Goal: Feedback & Contribution: Submit feedback/report problem

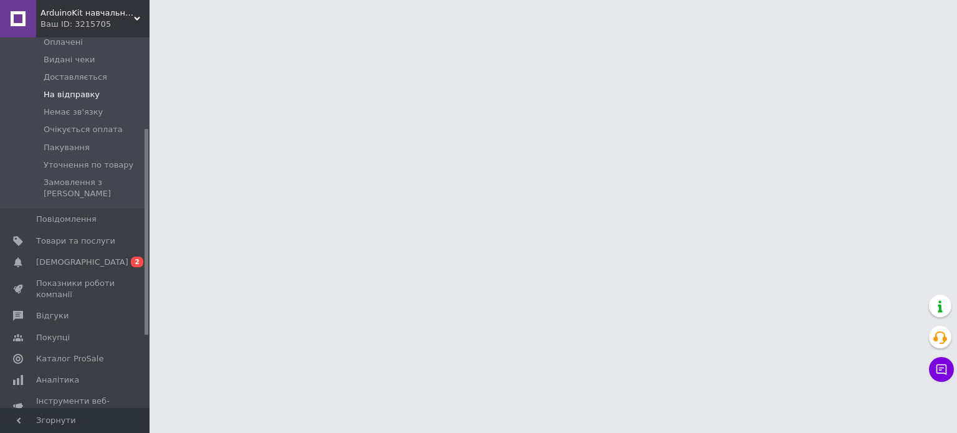
scroll to position [187, 0]
click at [70, 249] on link "[DEMOGRAPHIC_DATA] 0 2" at bounding box center [76, 259] width 153 height 21
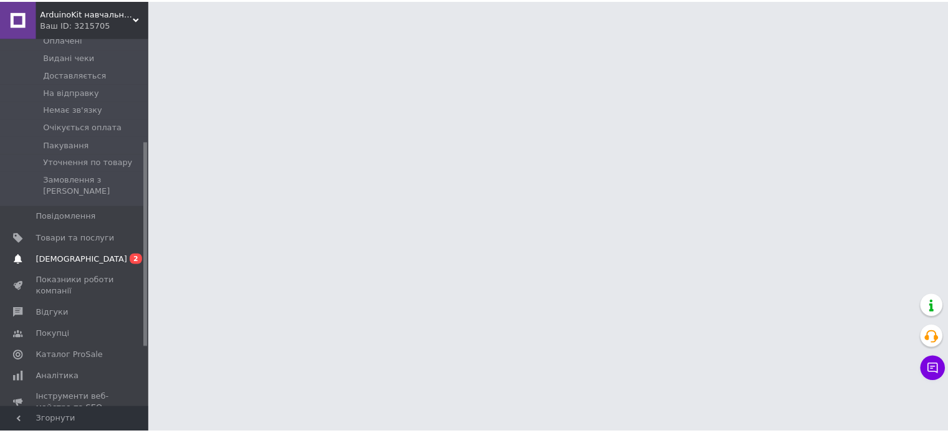
scroll to position [28, 0]
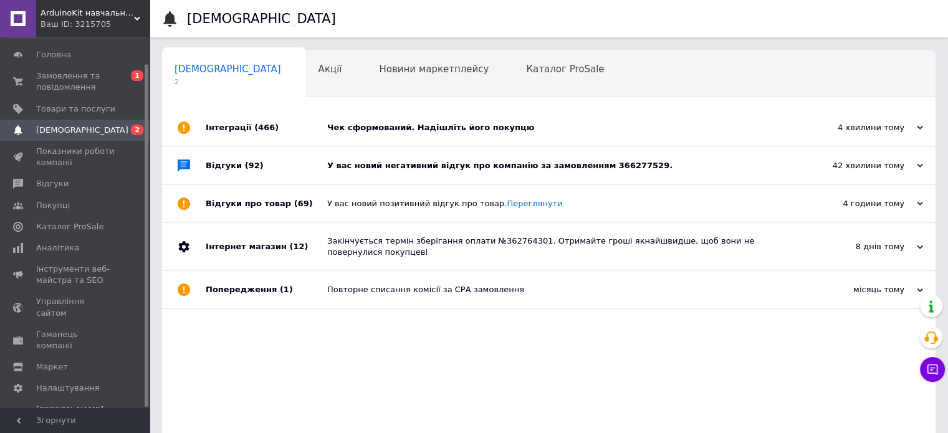
click at [682, 164] on div "У вас новий негативний відгук про компанію за замовленням 366277529." at bounding box center [562, 165] width 471 height 11
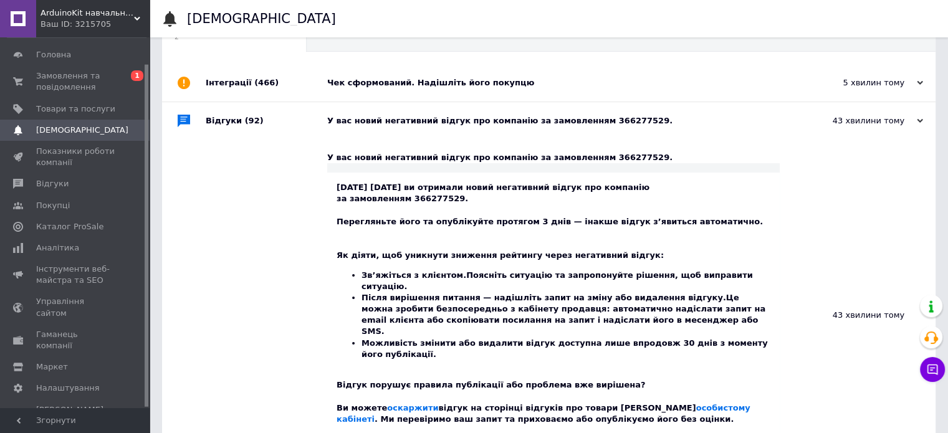
scroll to position [125, 0]
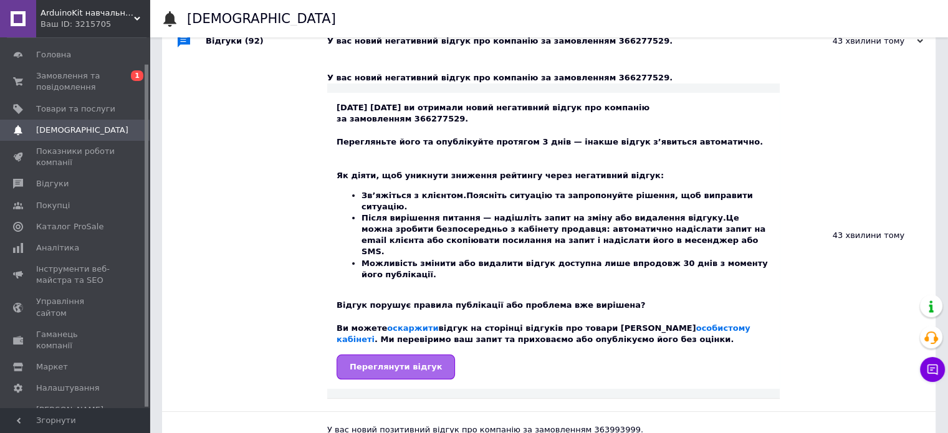
click at [415, 362] on span "Переглянути відгук" at bounding box center [396, 366] width 92 height 9
click at [53, 178] on span "Відгуки" at bounding box center [52, 183] width 32 height 11
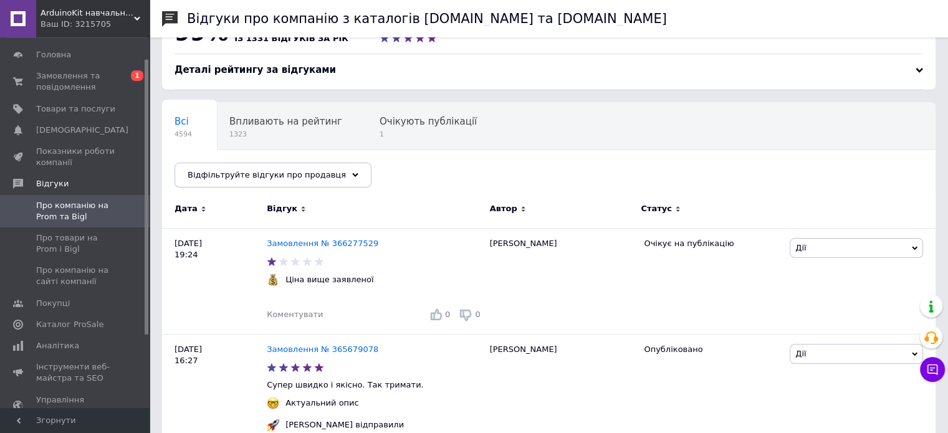
scroll to position [62, 0]
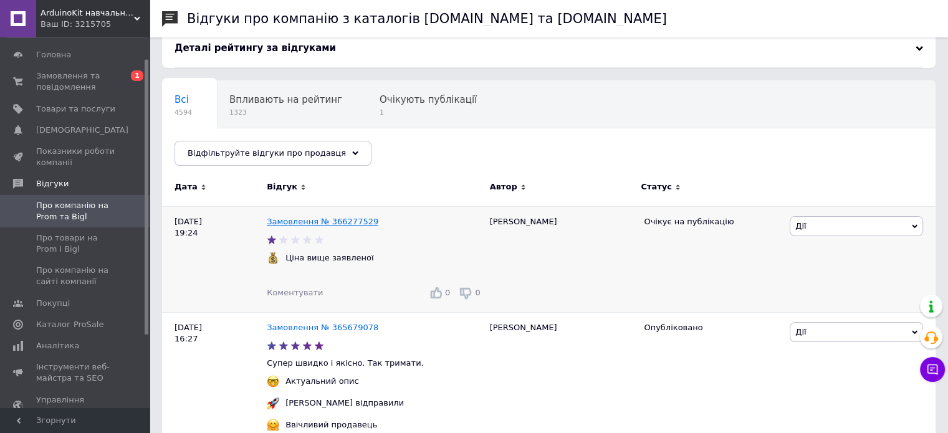
click at [341, 221] on link "Замовлення № 366277529" at bounding box center [323, 221] width 112 height 9
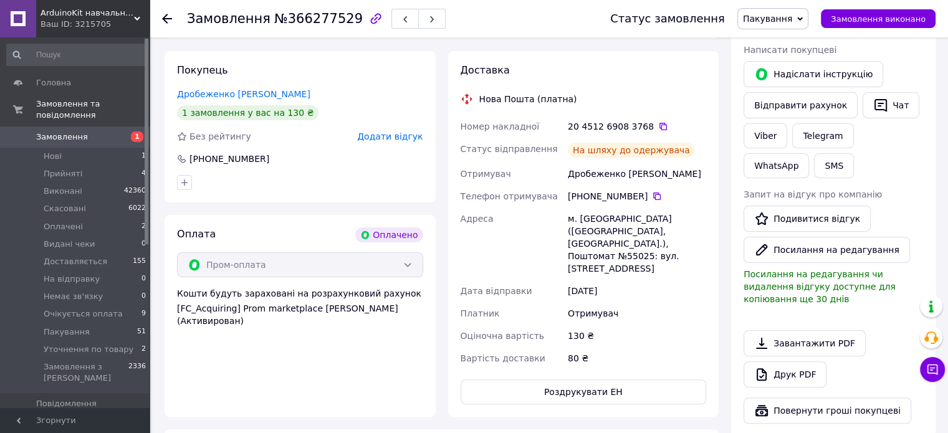
scroll to position [65, 0]
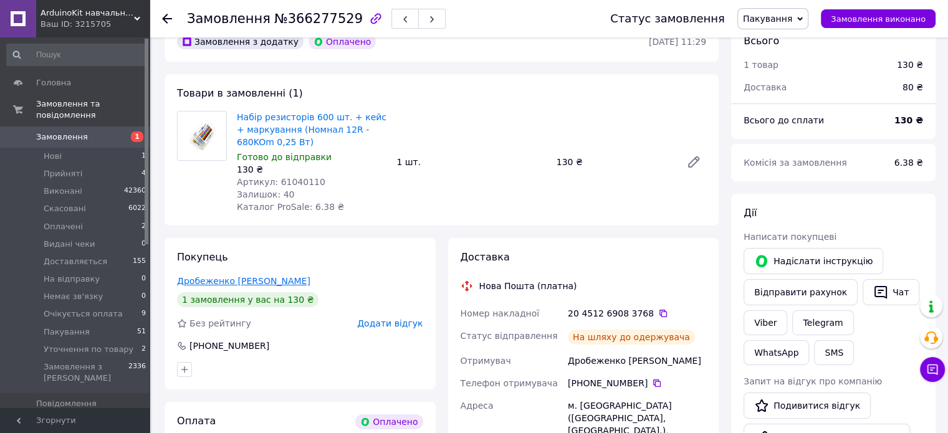
click at [240, 280] on link "Дробеженко Андрій" at bounding box center [243, 281] width 133 height 10
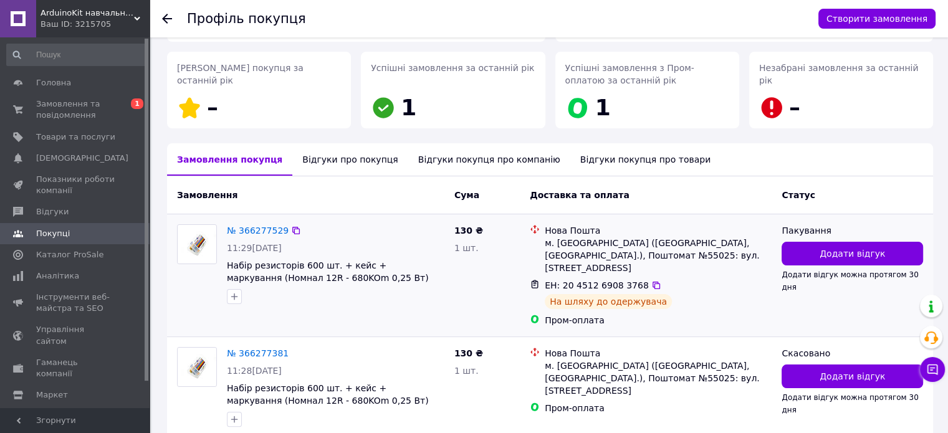
scroll to position [152, 0]
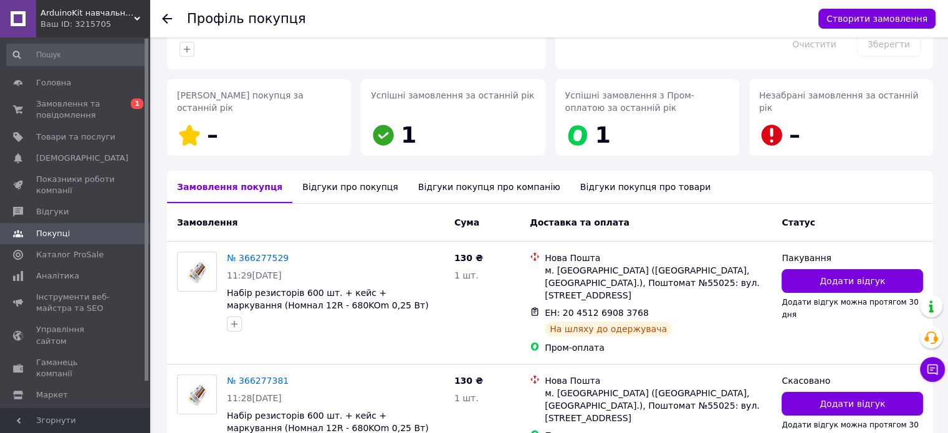
click at [343, 191] on div "Відгуки про покупця" at bounding box center [349, 187] width 115 height 32
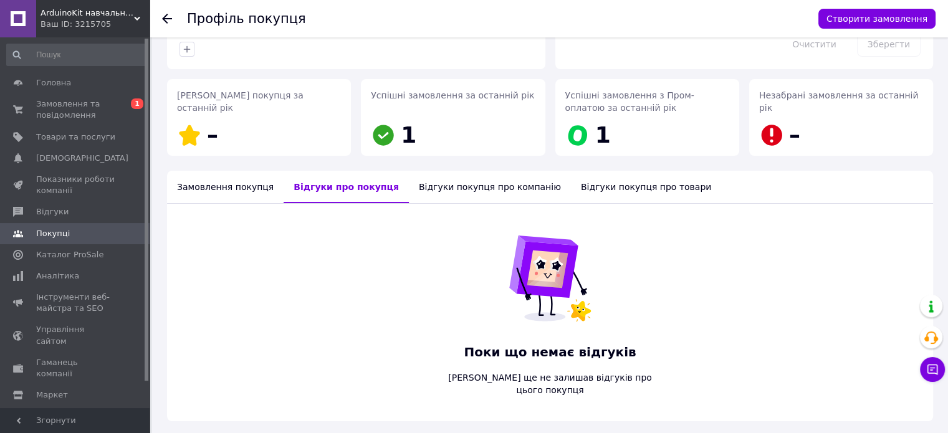
click at [414, 189] on div "Відгуки покупця про компанію" at bounding box center [490, 187] width 162 height 32
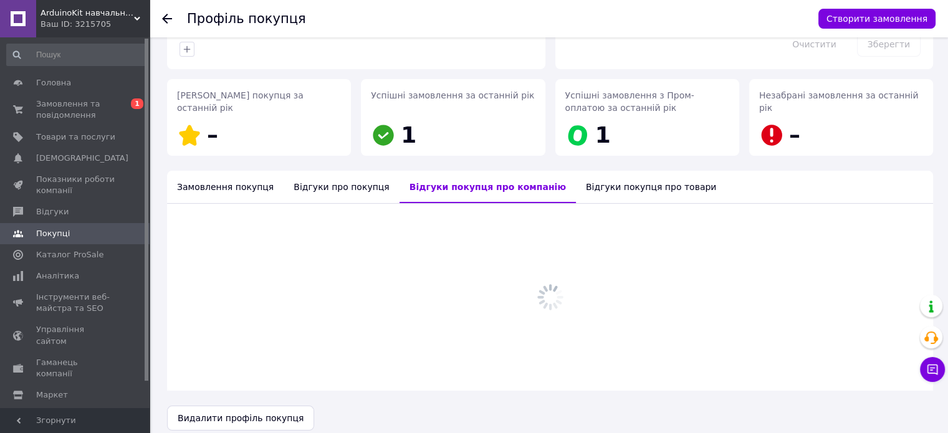
scroll to position [57, 0]
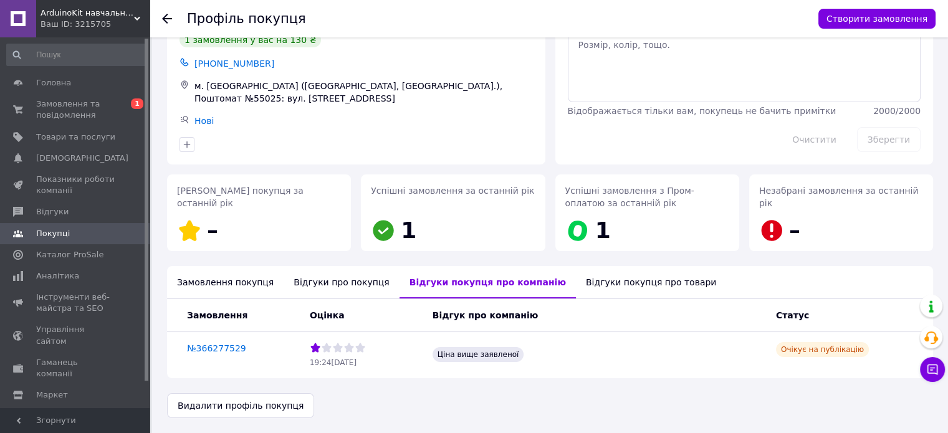
click at [576, 285] on div "Відгуки покупця про товари" at bounding box center [651, 282] width 150 height 32
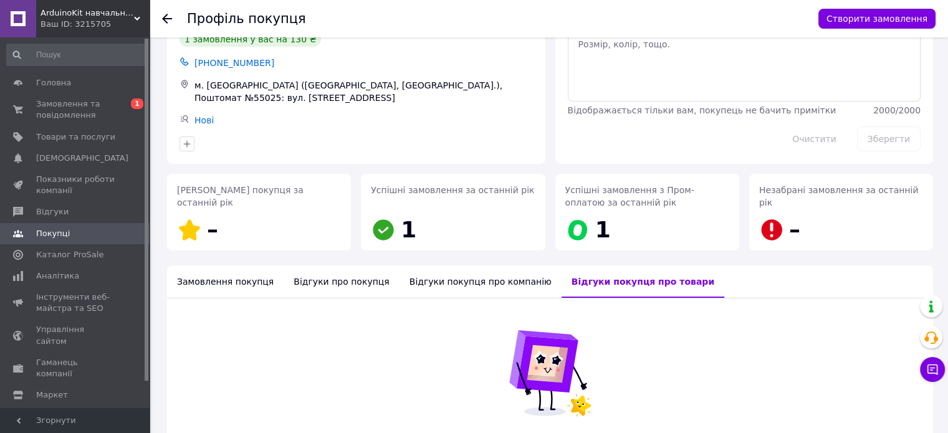
click at [227, 291] on div "Замовлення покупця" at bounding box center [225, 281] width 117 height 32
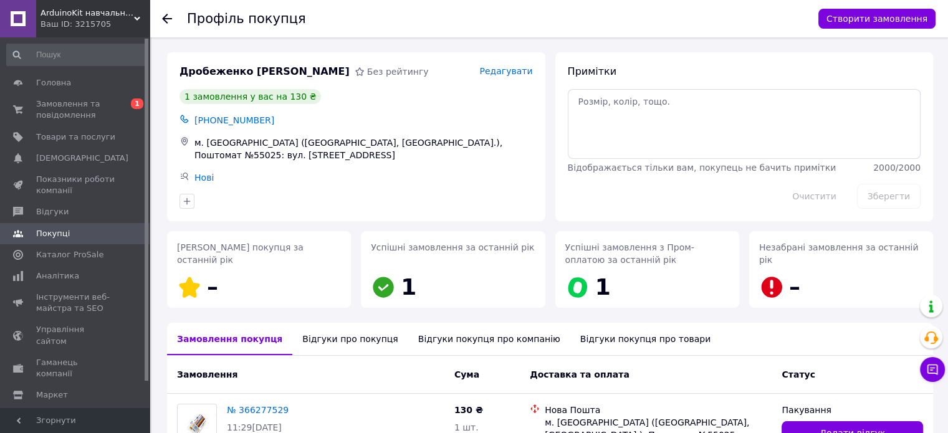
scroll to position [249, 0]
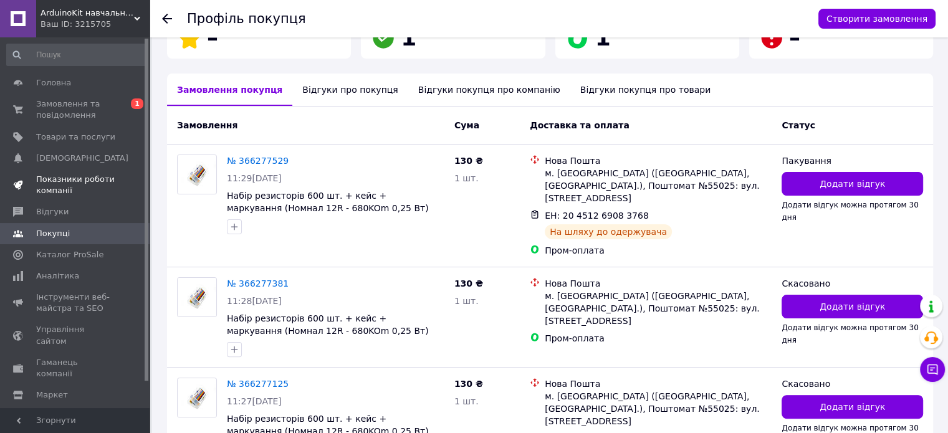
click at [54, 181] on span "Показники роботи компанії" at bounding box center [75, 185] width 79 height 22
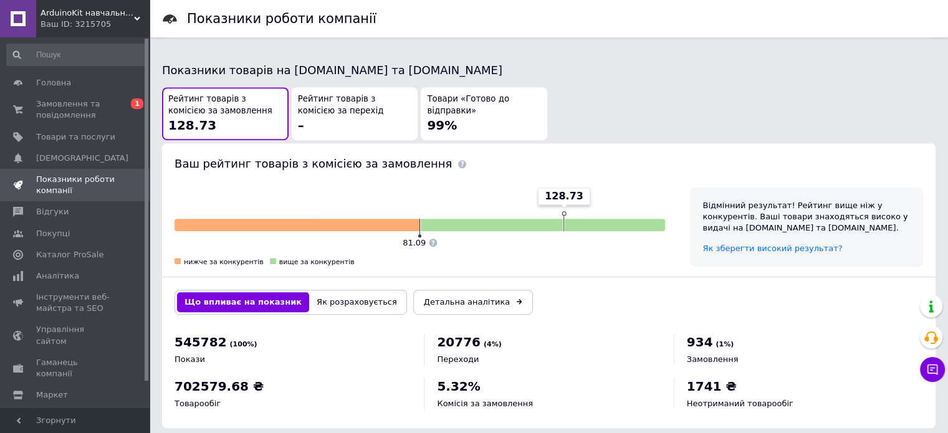
scroll to position [669, 0]
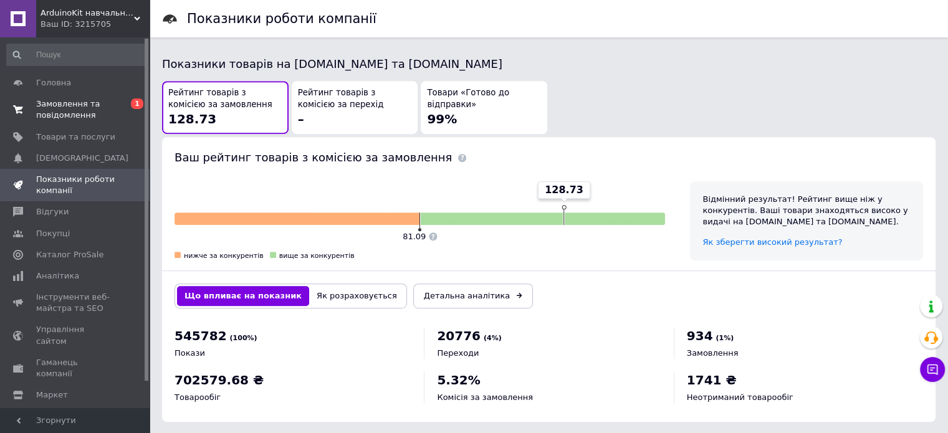
click at [64, 110] on span "Замовлення та повідомлення" at bounding box center [75, 109] width 79 height 22
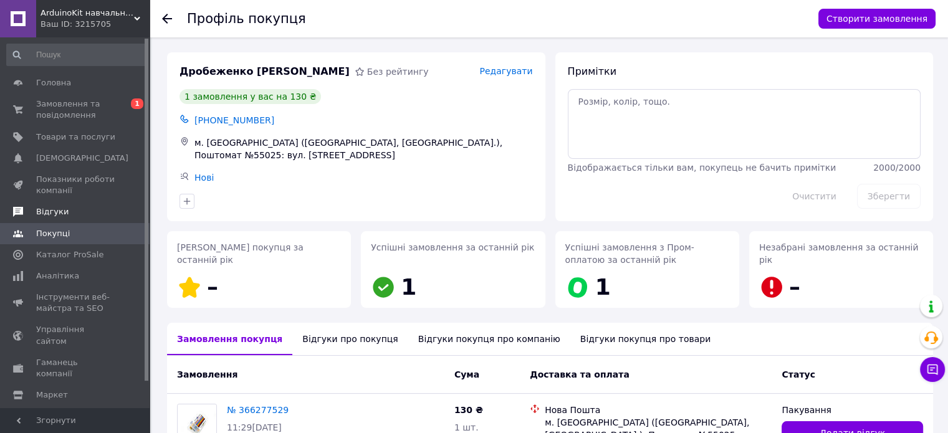
click at [35, 214] on span at bounding box center [18, 211] width 36 height 11
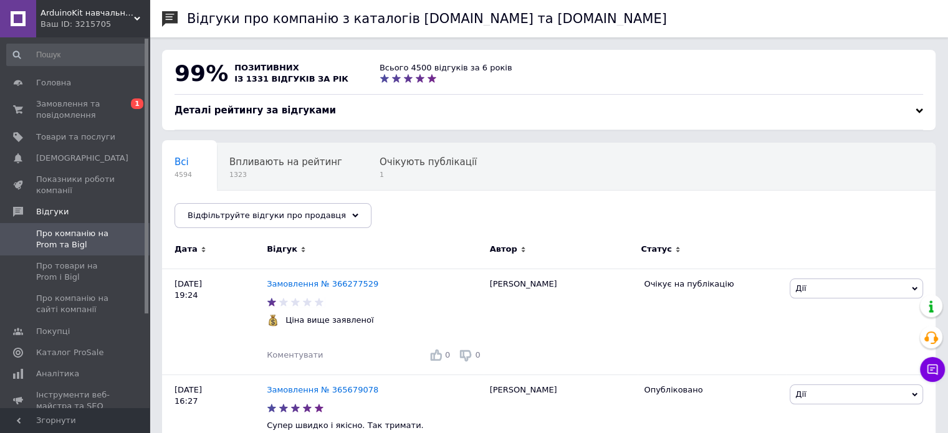
scroll to position [125, 0]
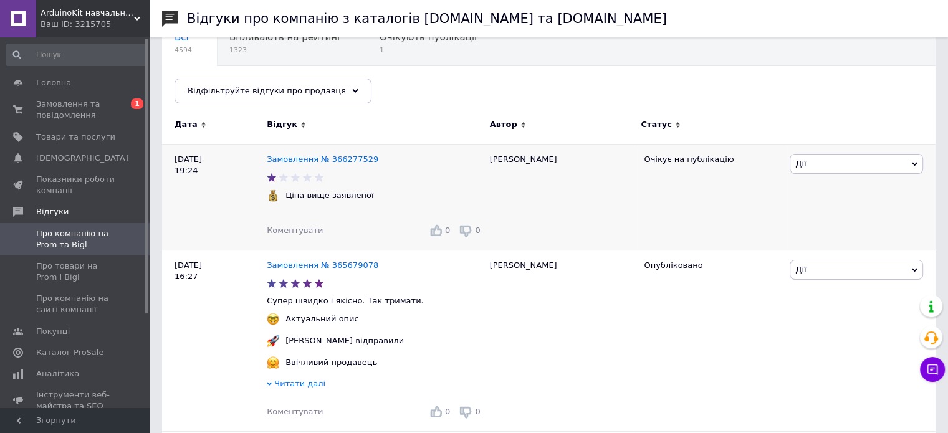
click at [837, 169] on span "Дії" at bounding box center [855, 164] width 133 height 20
click at [839, 240] on li "Оскаржити" at bounding box center [856, 240] width 132 height 17
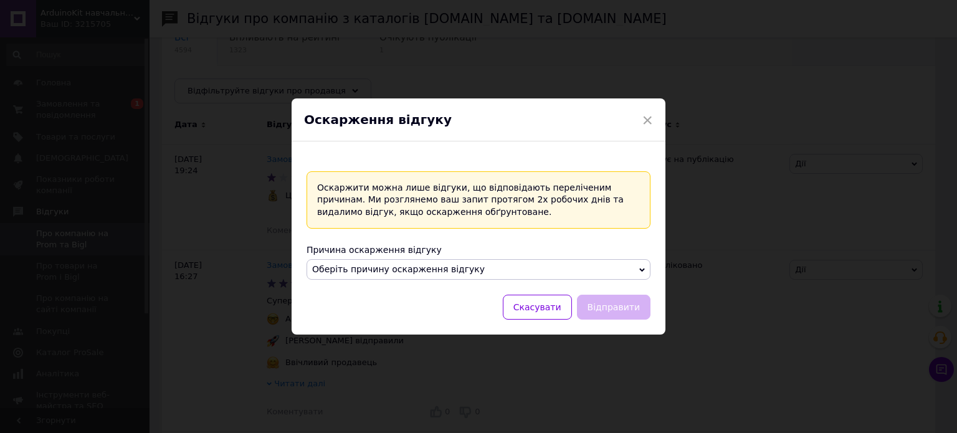
click at [534, 269] on span "Оберіть причину оскарження відгуку" at bounding box center [479, 269] width 344 height 21
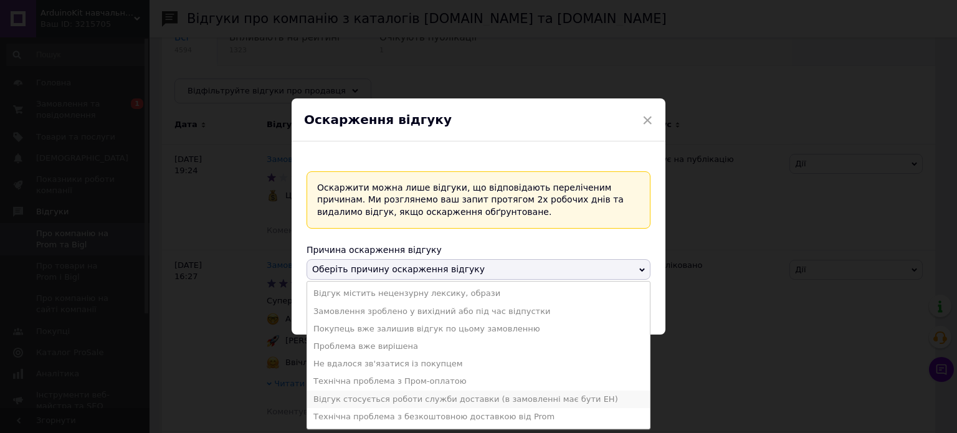
click at [472, 398] on li "Відгук стосується роботи служби доставки (в замовленні має бути ЕН)" at bounding box center [478, 399] width 343 height 17
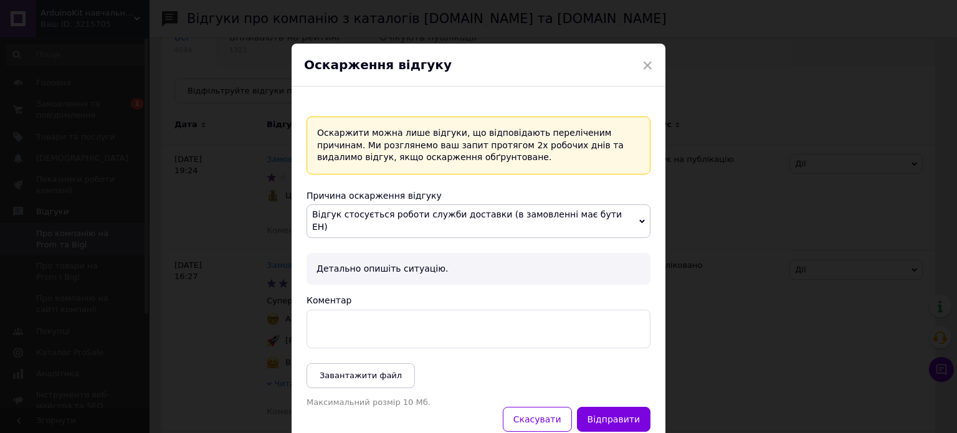
click at [373, 324] on textarea "Коментар" at bounding box center [479, 329] width 344 height 39
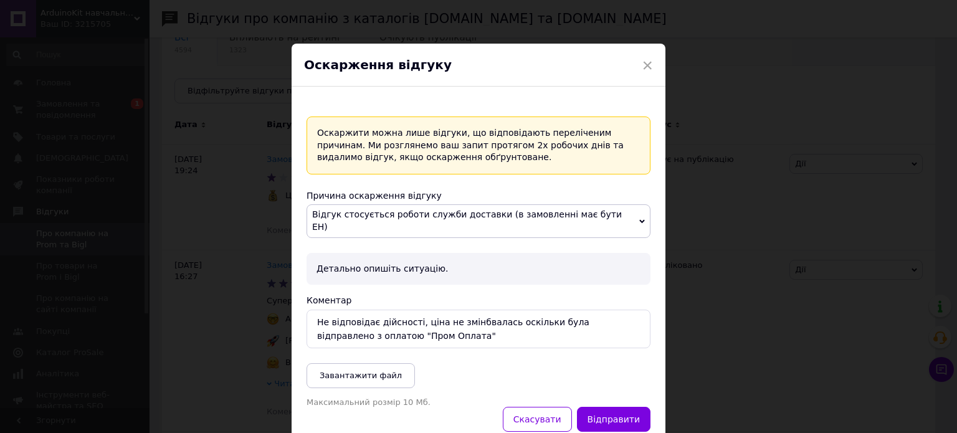
click at [466, 313] on textarea "Не відповідає дійсності, ціна не змінбвалась оскільки була відправлено з оплато…" at bounding box center [479, 329] width 344 height 39
click at [0, 0] on lt-span "змін ю валась" at bounding box center [0, 0] width 0 height 0
click at [419, 323] on textarea "Не відповідає дійсності, ціна не змінювалась оскільки була відправлено з оплато…" at bounding box center [479, 329] width 344 height 39
type textarea "Не відповідає дійсності, ціна не змінювалась оскільки була відправлено з оплато…"
click at [596, 407] on button "Відправити" at bounding box center [614, 419] width 74 height 25
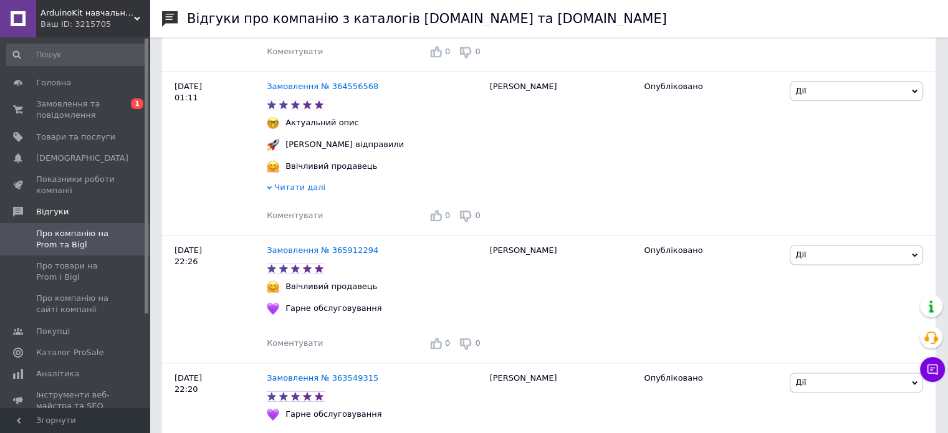
scroll to position [1869, 0]
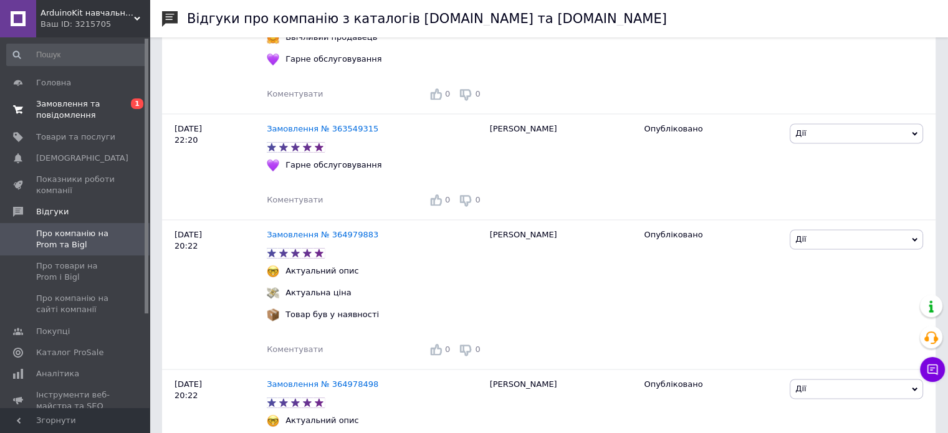
click at [52, 103] on span "Замовлення та повідомлення" at bounding box center [75, 109] width 79 height 22
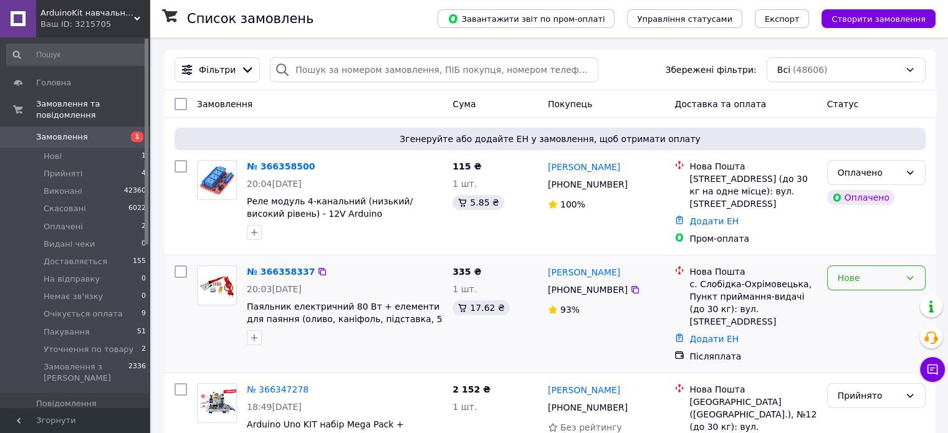
click at [840, 275] on div "Нове" at bounding box center [868, 278] width 62 height 14
click at [844, 303] on li "Прийнято" at bounding box center [875, 300] width 97 height 22
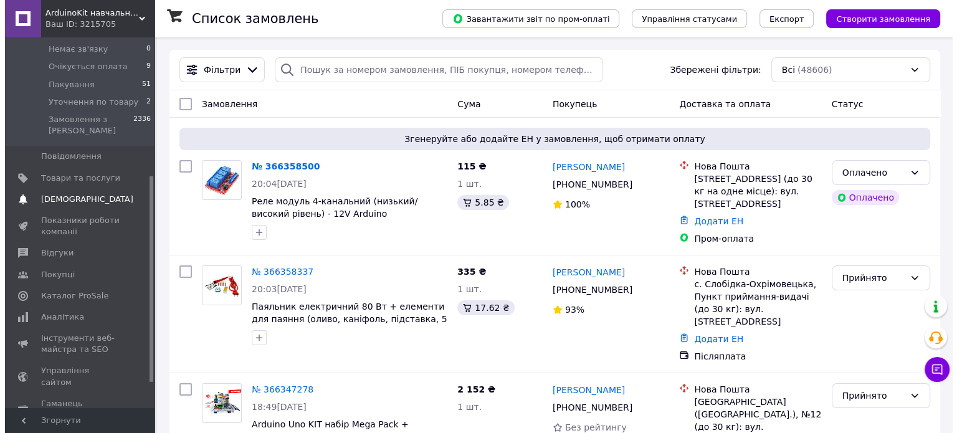
scroll to position [249, 0]
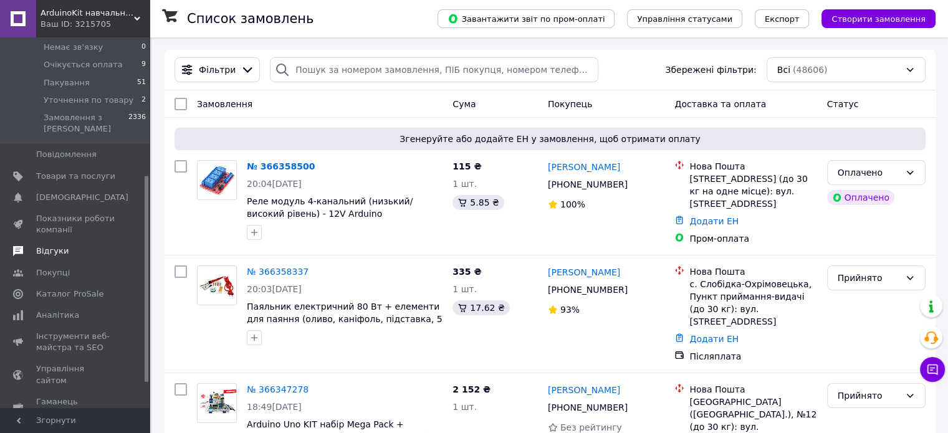
click at [55, 245] on span "Відгуки" at bounding box center [52, 250] width 32 height 11
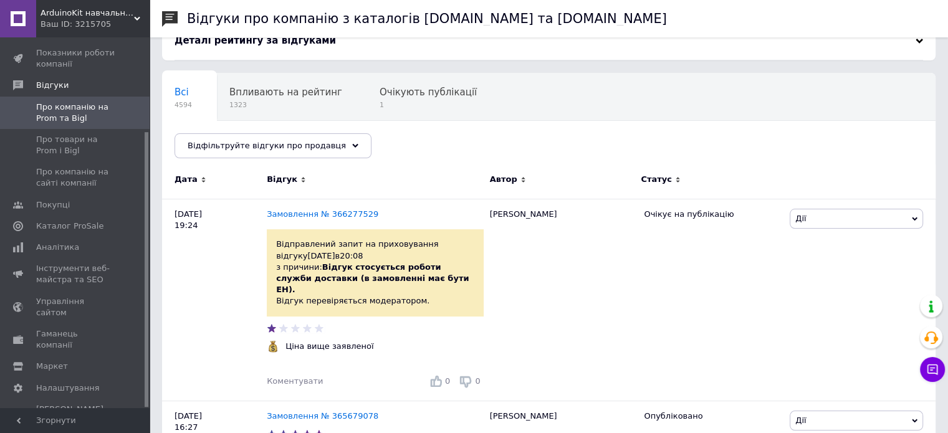
scroll to position [62, 0]
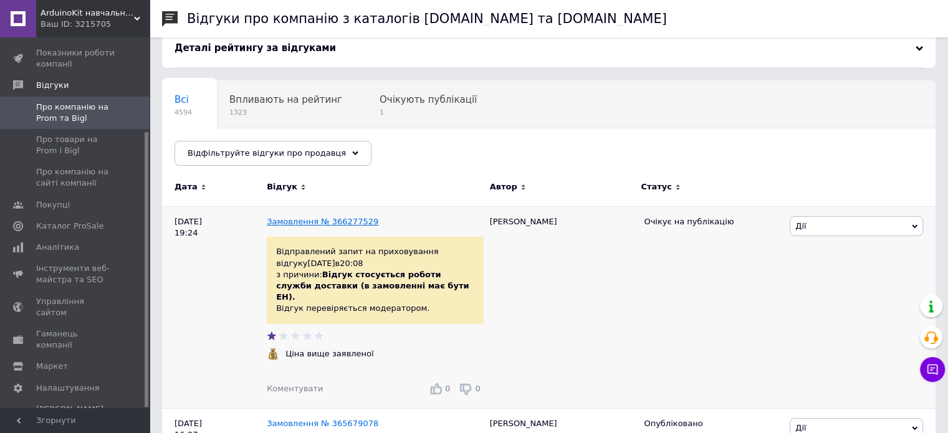
click at [317, 221] on link "Замовлення № 366277529" at bounding box center [323, 221] width 112 height 9
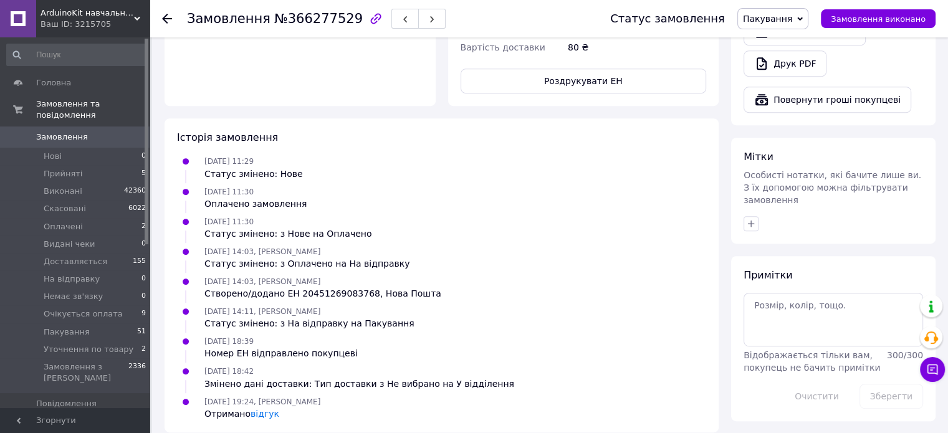
scroll to position [563, 0]
